Goal: Task Accomplishment & Management: Manage account settings

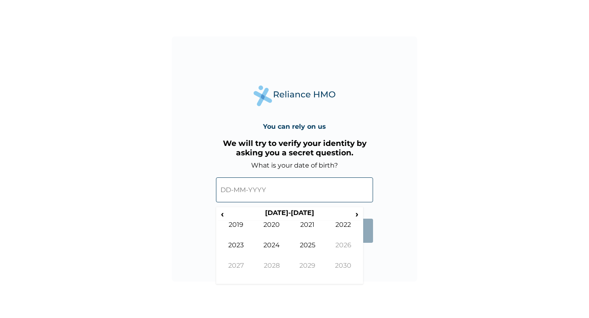
click at [265, 189] on input "text" at bounding box center [294, 190] width 157 height 25
click at [223, 215] on span "‹" at bounding box center [222, 214] width 9 height 10
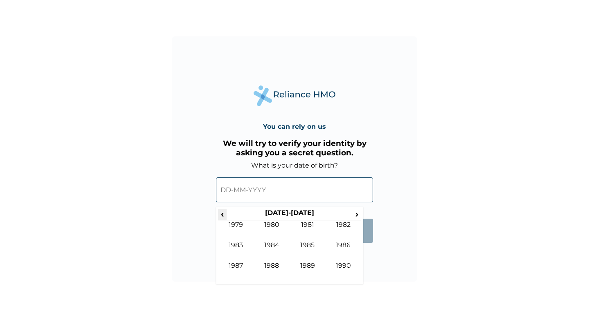
click at [223, 215] on span "‹" at bounding box center [222, 214] width 9 height 10
click at [357, 214] on span "›" at bounding box center [357, 214] width 9 height 10
click at [239, 245] on td "1983" at bounding box center [236, 251] width 36 height 20
click at [237, 242] on td "May" at bounding box center [236, 251] width 36 height 20
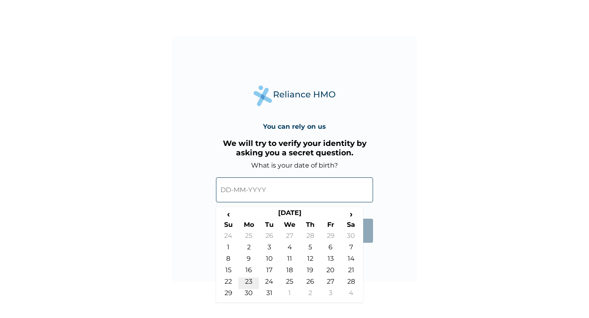
click at [249, 281] on td "23" at bounding box center [248, 283] width 20 height 11
type input "23-05-1983"
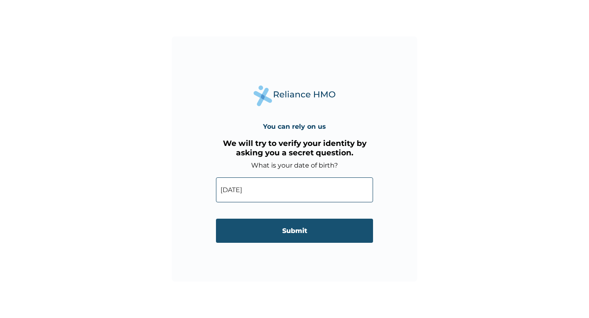
click at [286, 229] on input "Submit" at bounding box center [294, 231] width 157 height 24
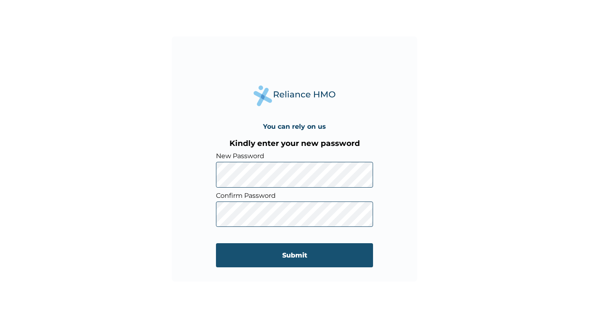
click at [286, 255] on input "Submit" at bounding box center [294, 255] width 157 height 24
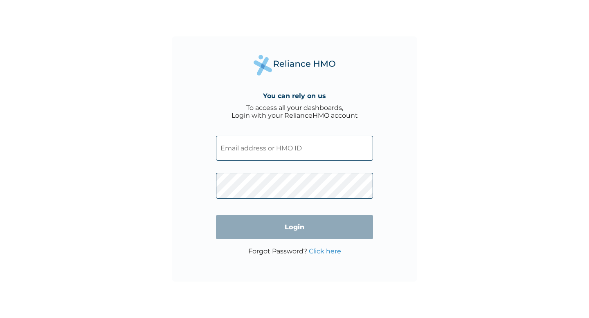
click at [306, 152] on input "text" at bounding box center [294, 148] width 157 height 25
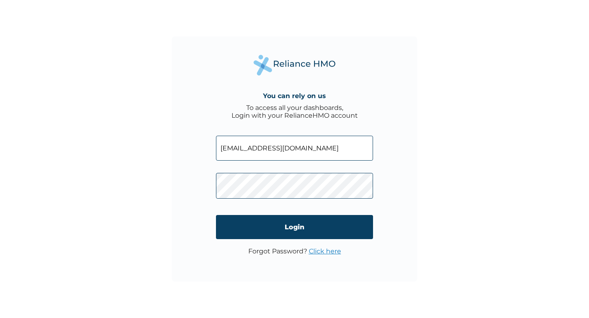
type input "[EMAIL_ADDRESS][DOMAIN_NAME]"
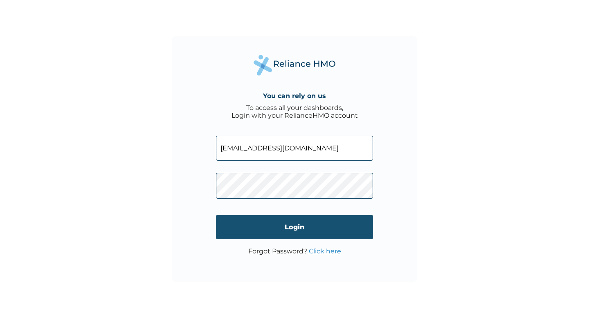
click at [311, 227] on input "Login" at bounding box center [294, 227] width 157 height 24
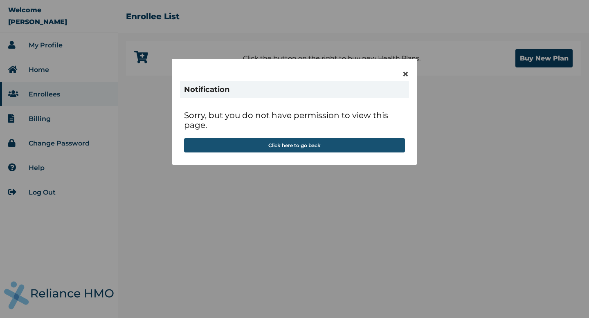
click at [297, 147] on button "Click here to go back" at bounding box center [294, 145] width 221 height 14
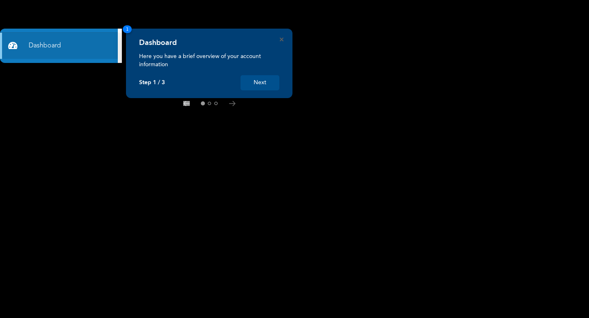
click at [263, 81] on button "Next" at bounding box center [259, 82] width 39 height 15
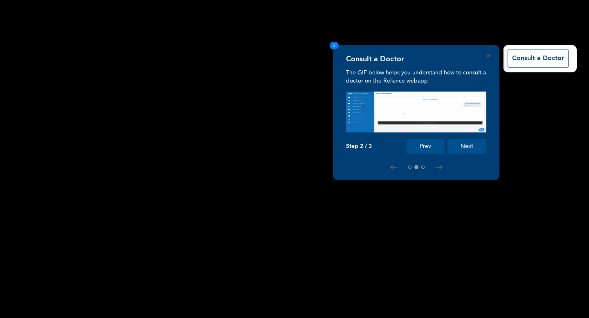
click at [460, 146] on button "Next" at bounding box center [466, 146] width 39 height 15
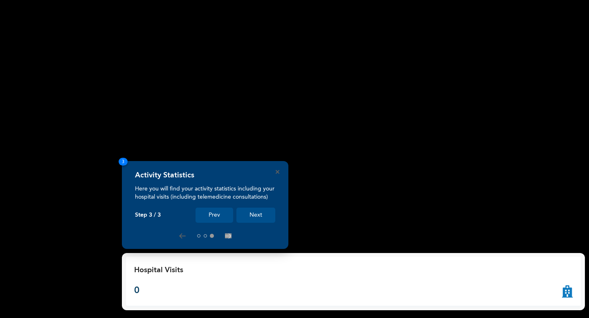
click at [211, 34] on rect at bounding box center [294, 159] width 589 height 318
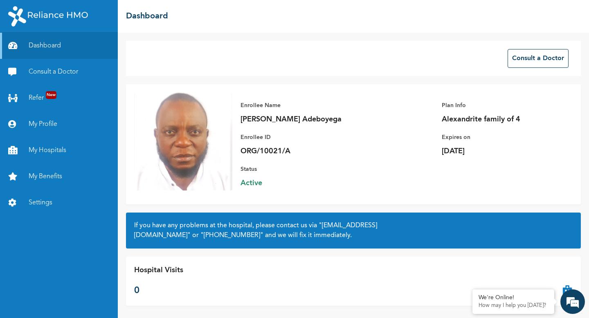
scroll to position [1, 0]
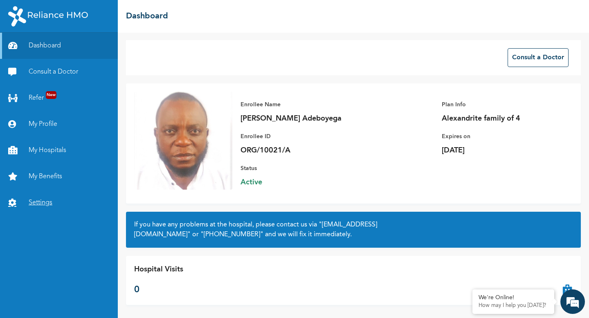
click at [41, 201] on link "Settings" at bounding box center [59, 203] width 118 height 26
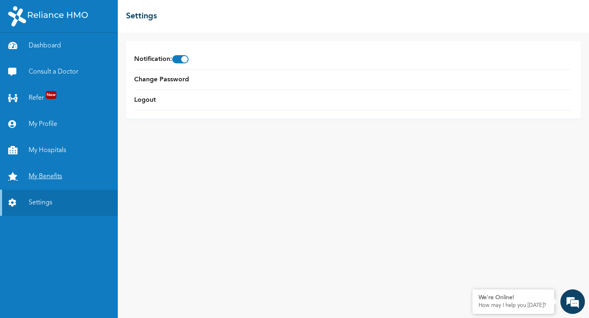
click at [49, 179] on link "My Benefits" at bounding box center [59, 177] width 118 height 26
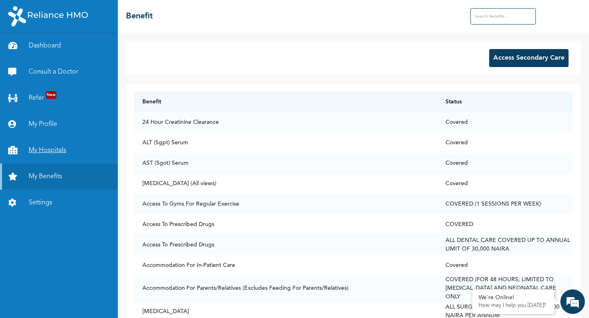
click at [53, 149] on link "My Hospitals" at bounding box center [59, 150] width 118 height 26
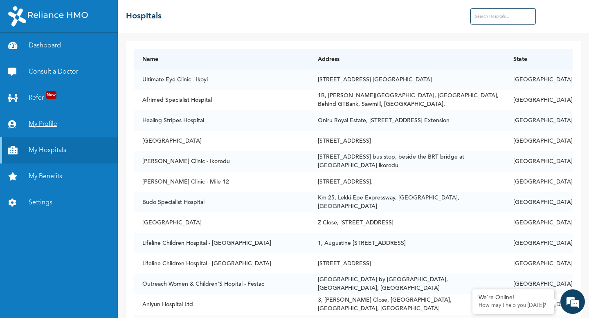
click at [50, 124] on link "My Profile" at bounding box center [59, 124] width 118 height 26
